Goal: Transaction & Acquisition: Book appointment/travel/reservation

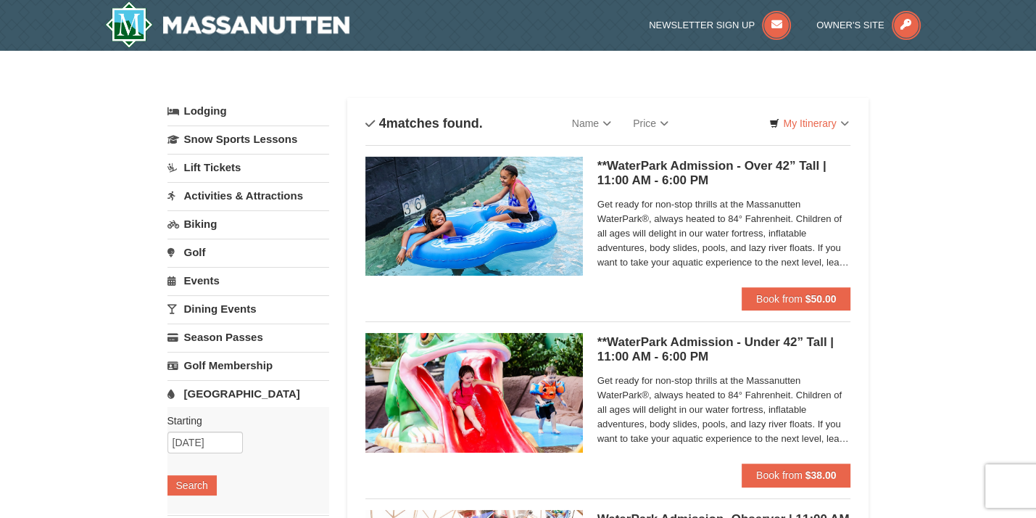
click at [220, 396] on link "[GEOGRAPHIC_DATA]" at bounding box center [248, 393] width 162 height 27
click at [209, 30] on img at bounding box center [227, 24] width 245 height 46
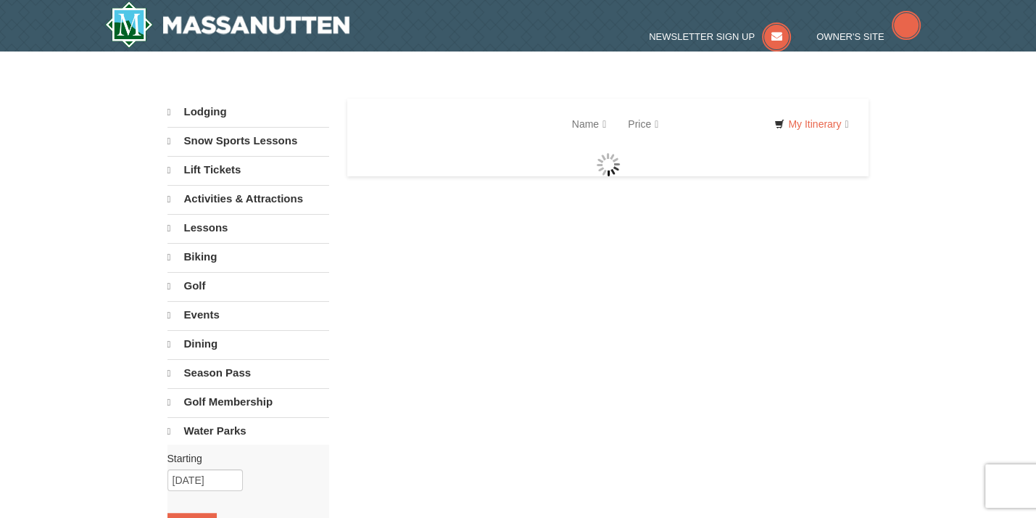
select select "9"
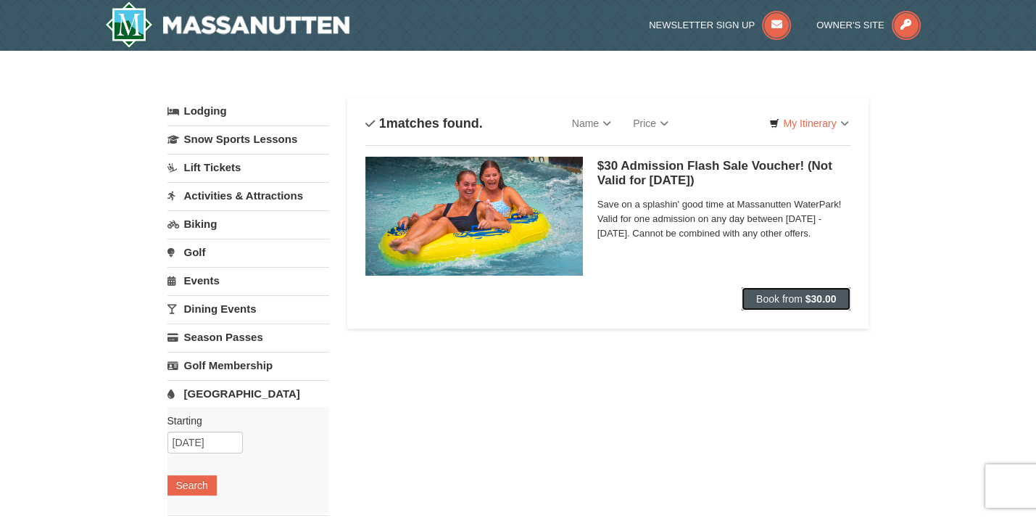
click at [774, 291] on button "Book from $30.00" at bounding box center [796, 298] width 109 height 23
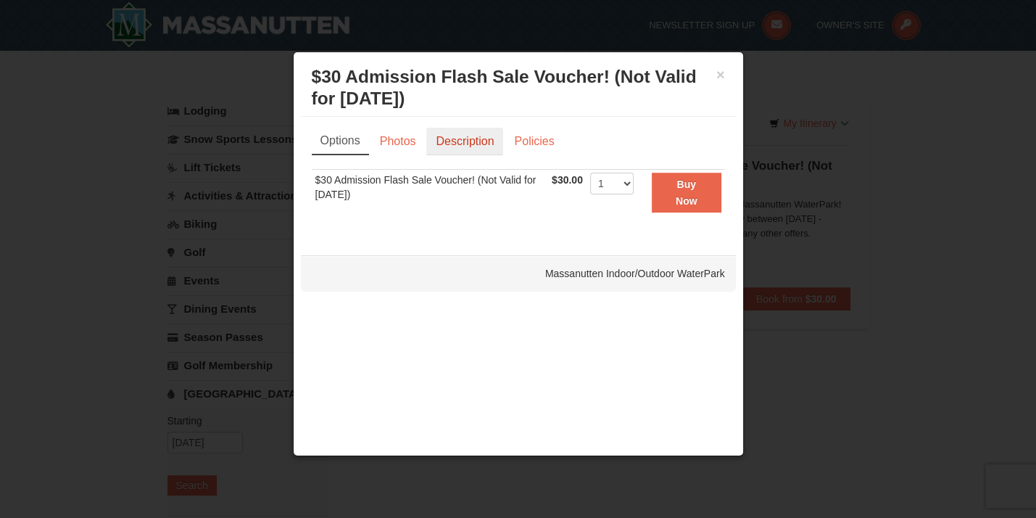
click at [452, 140] on link "Description" at bounding box center [464, 142] width 77 height 28
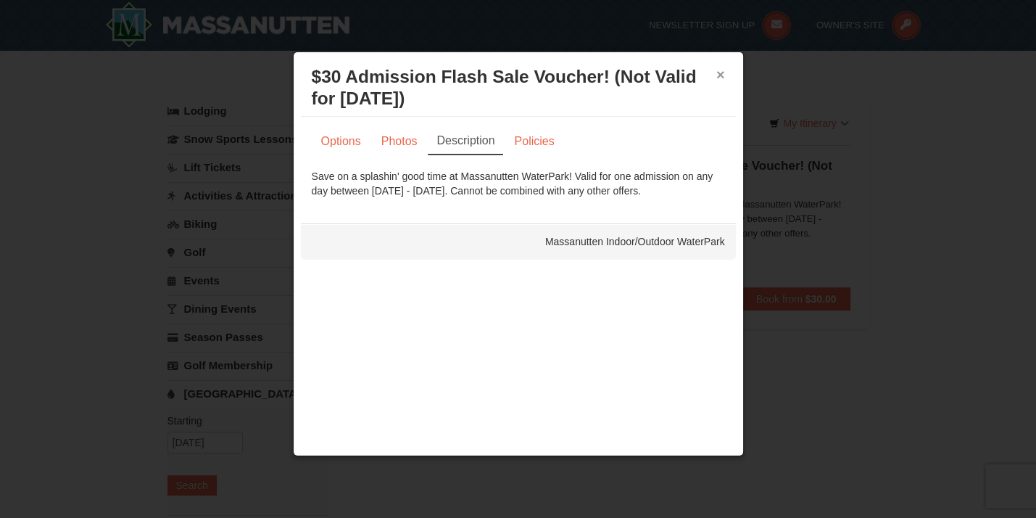
click at [717, 70] on button "×" at bounding box center [720, 74] width 9 height 14
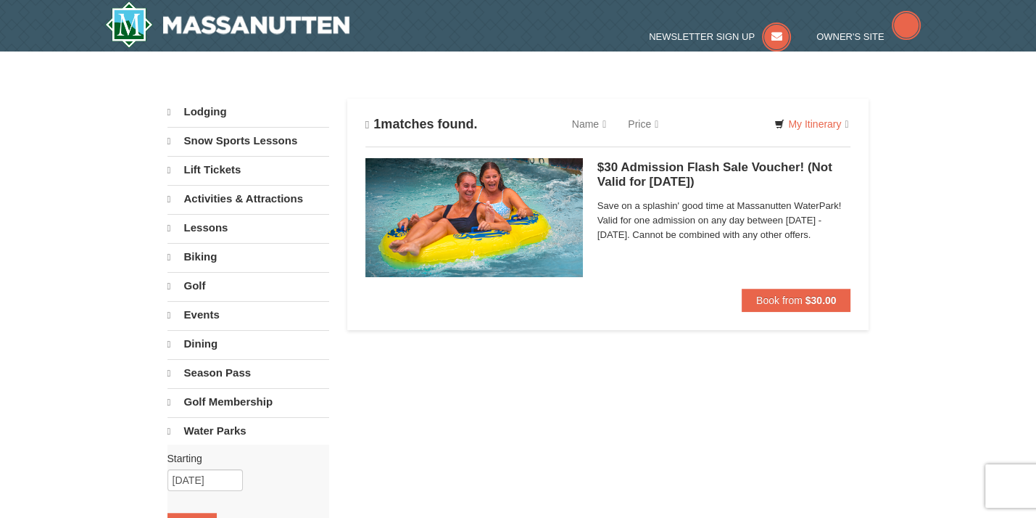
select select "9"
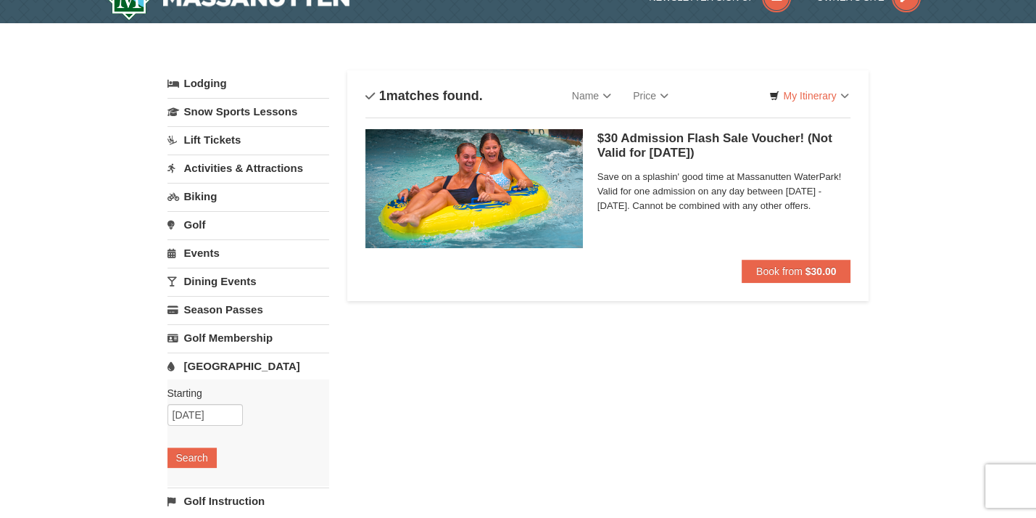
scroll to position [26, 0]
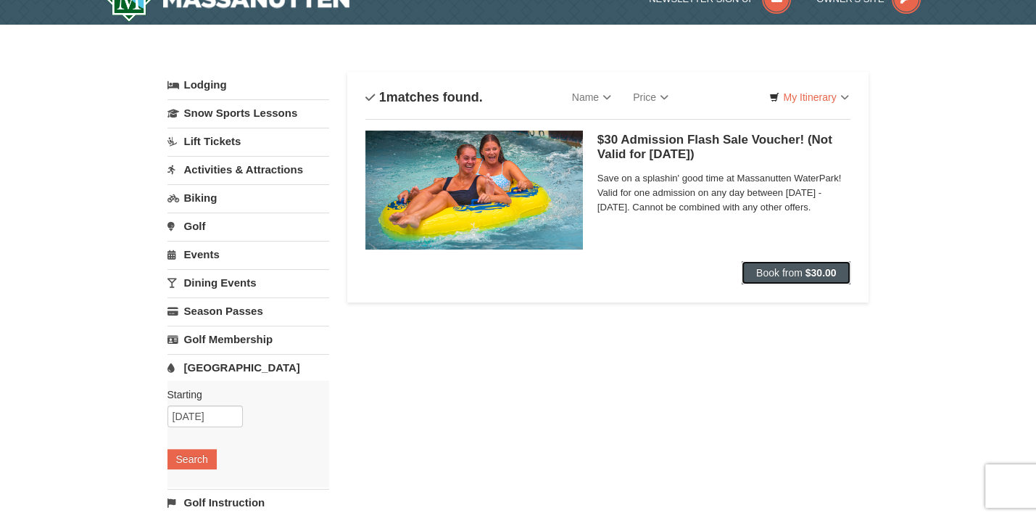
click at [809, 272] on strong "$30.00" at bounding box center [820, 273] width 31 height 12
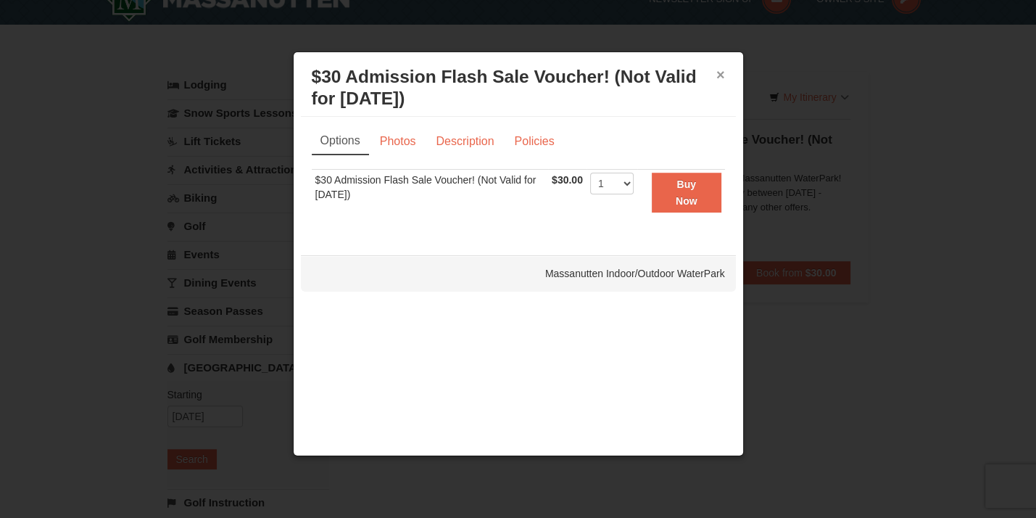
click at [716, 72] on button "×" at bounding box center [720, 74] width 9 height 14
